Goal: Transaction & Acquisition: Download file/media

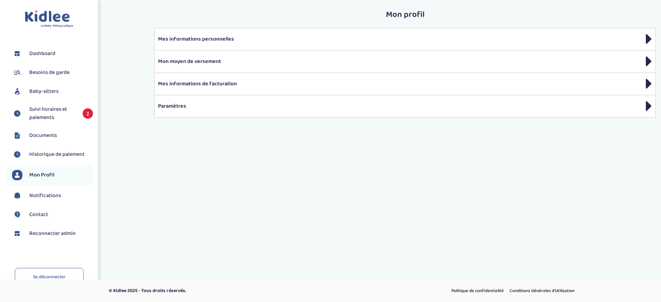
click at [52, 138] on span "Documents" at bounding box center [43, 136] width 28 height 8
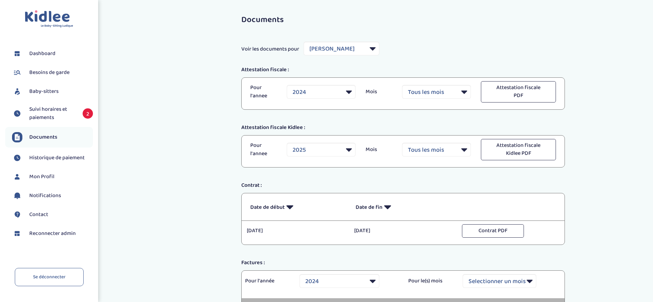
select select "31947"
select select "2024"
click at [326, 50] on select "Filtrer par Baby-sitter [PERSON_NAME] [PERSON_NAME]" at bounding box center [342, 49] width 76 height 14
select select "45675"
click at [304, 42] on select "Filtrer par Baby-sitter [PERSON_NAME] [PERSON_NAME]" at bounding box center [342, 49] width 76 height 14
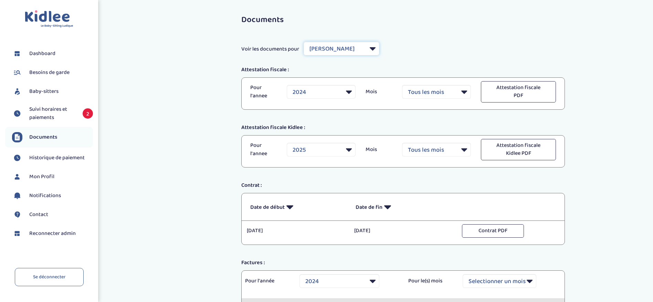
select select
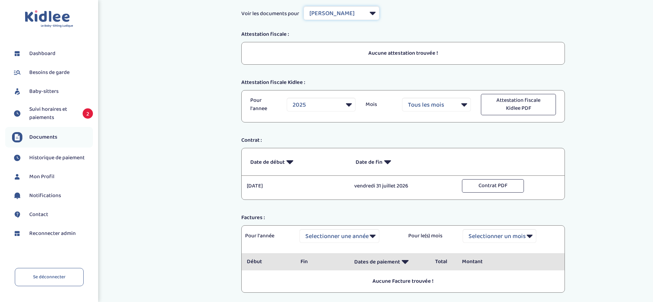
scroll to position [52, 0]
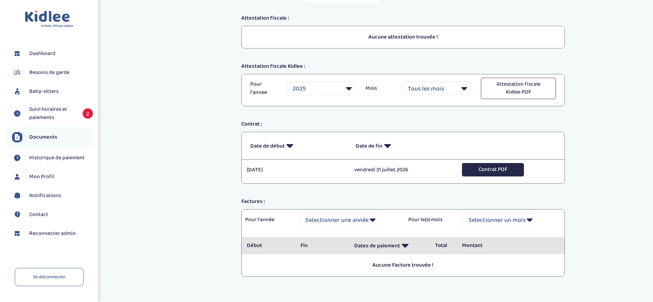
click at [495, 174] on button "Contrat PDF" at bounding box center [493, 169] width 62 height 13
click at [50, 231] on span "Reconnecter admin" at bounding box center [52, 234] width 47 height 8
